Goal: Information Seeking & Learning: Learn about a topic

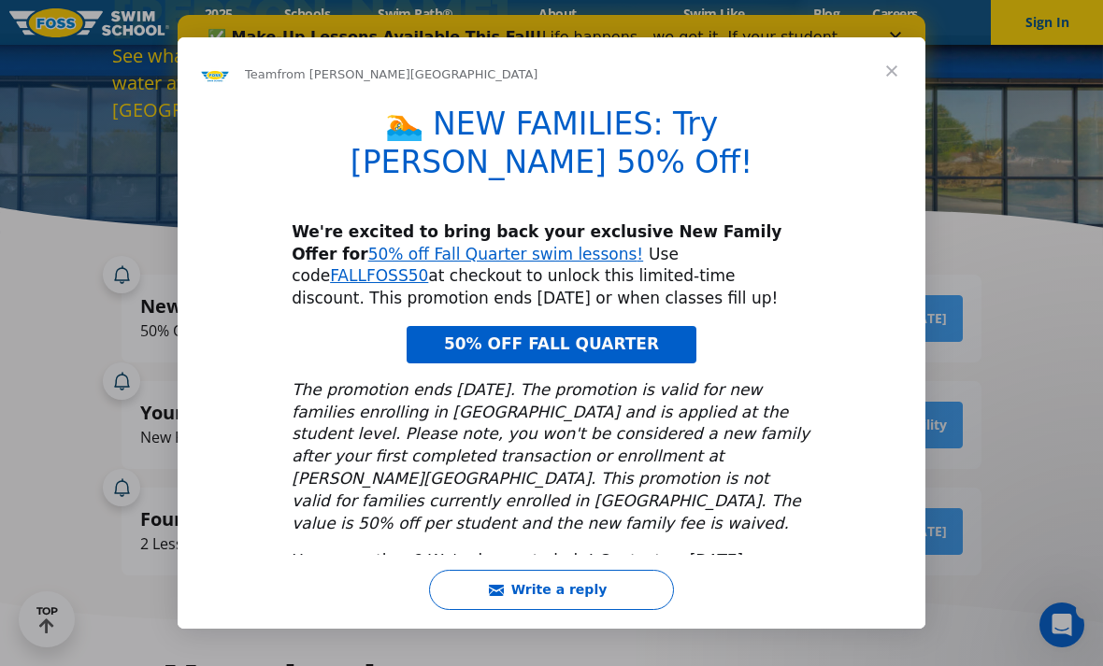
click at [662, 352] on link "50% OFF FALL QUARTER" at bounding box center [551, 344] width 290 height 37
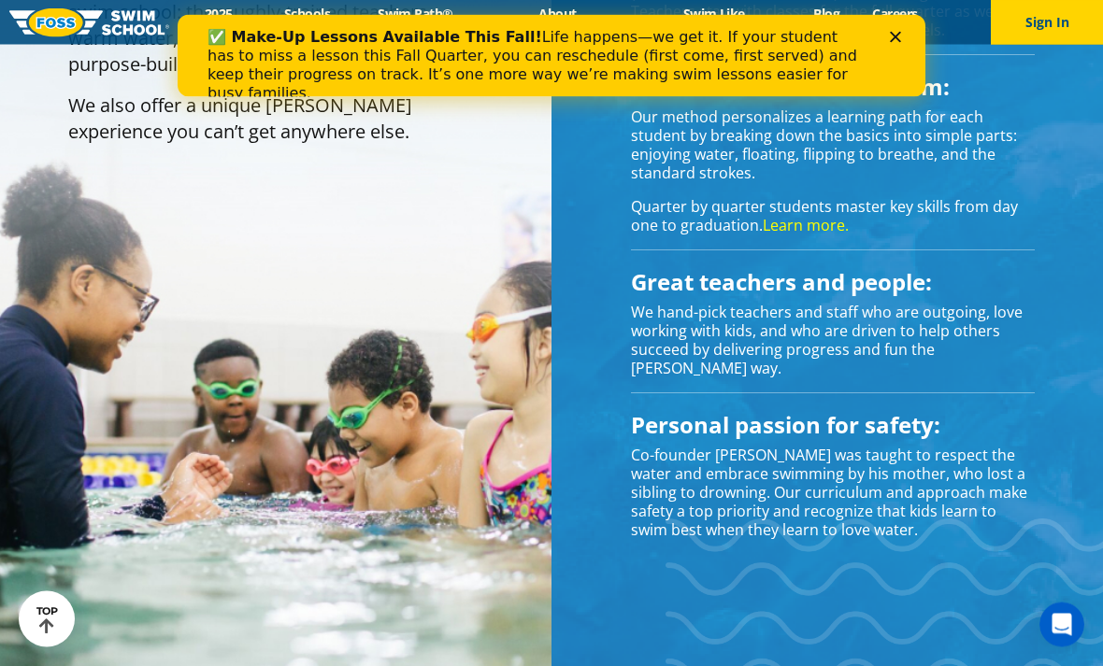
scroll to position [1621, 0]
click at [899, 34] on polygon "Close" at bounding box center [895, 37] width 11 height 11
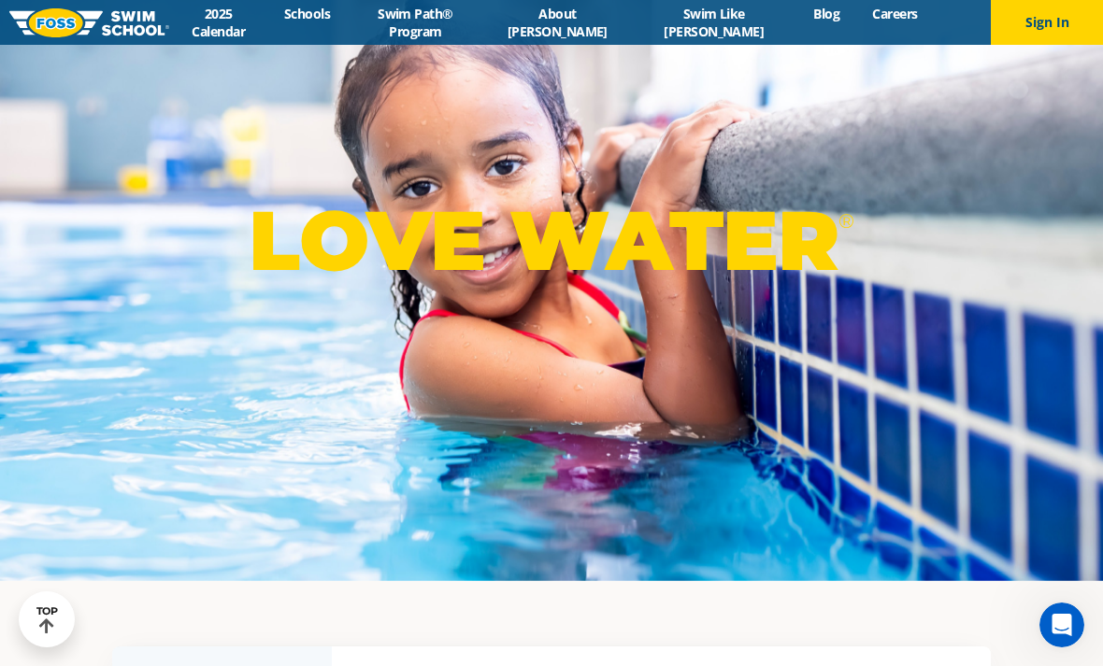
scroll to position [0, 0]
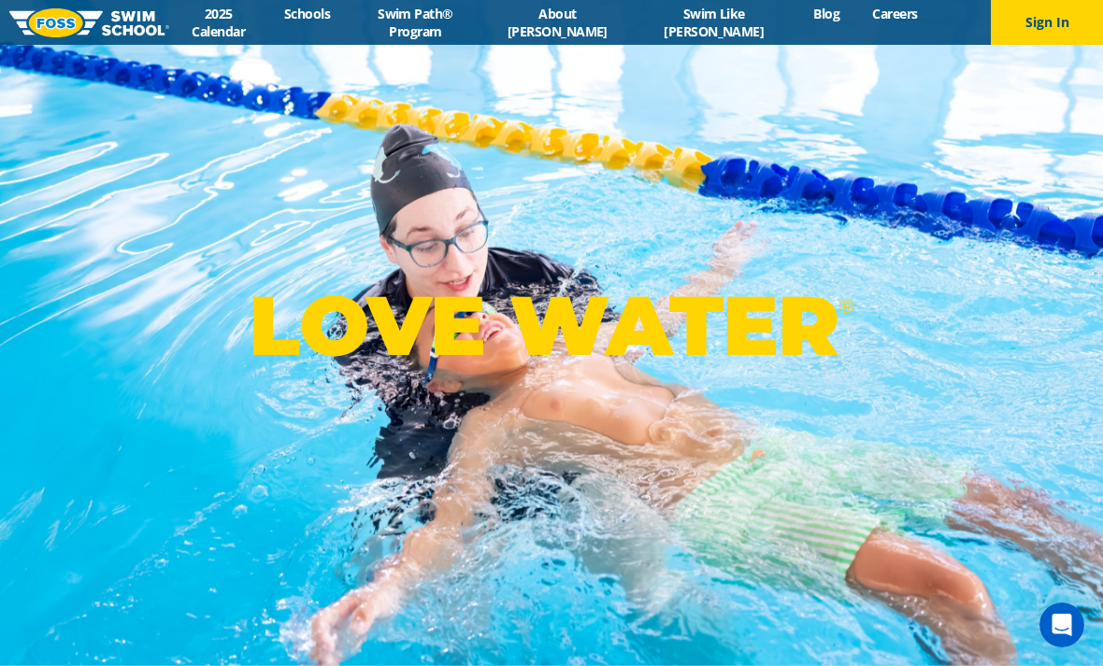
click at [214, 31] on link "2025 Calendar" at bounding box center [218, 23] width 98 height 36
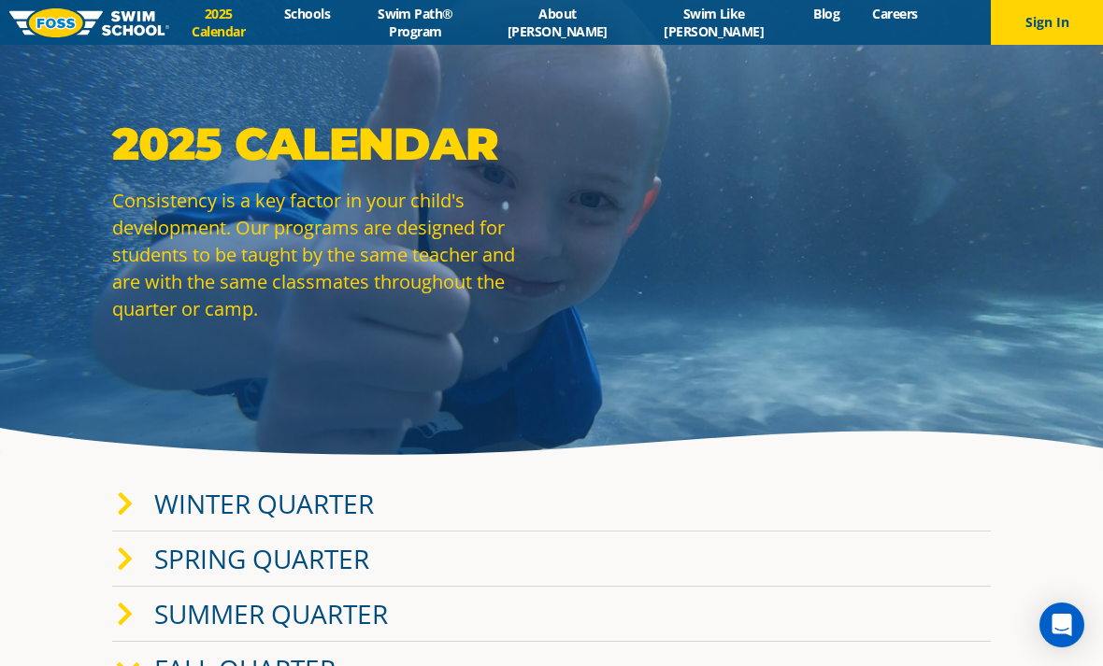
click at [485, 31] on link "Swim Path® Program" at bounding box center [416, 23] width 138 height 36
